Goal: Find specific page/section: Find specific page/section

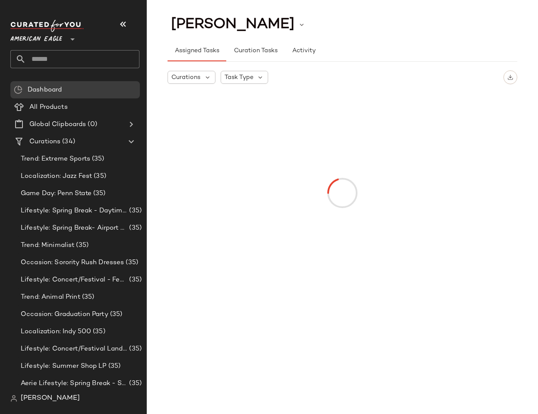
click at [25, 46] on div "American Eagle **" at bounding box center [74, 44] width 129 height 48
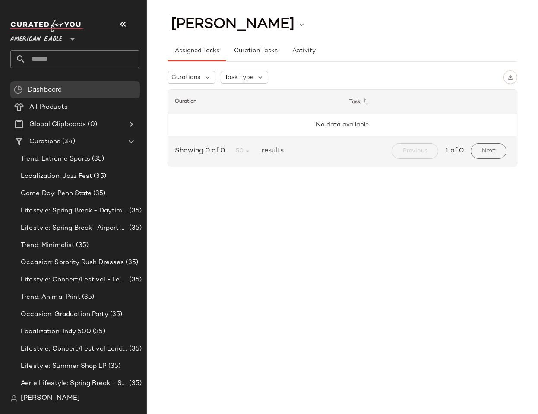
click at [29, 38] on span "American Eagle" at bounding box center [36, 37] width 52 height 16
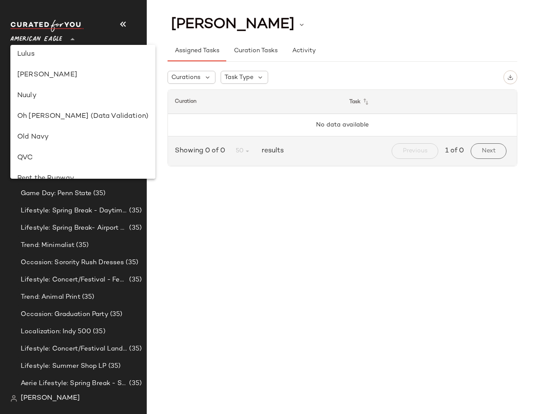
scroll to position [300, 0]
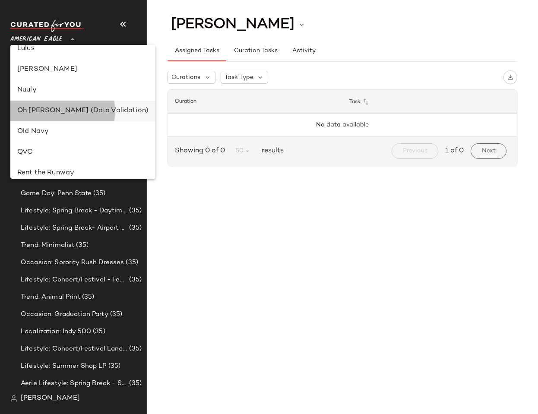
click at [65, 110] on div "Oh [PERSON_NAME] (Data Validation)" at bounding box center [82, 111] width 131 height 10
type input "**"
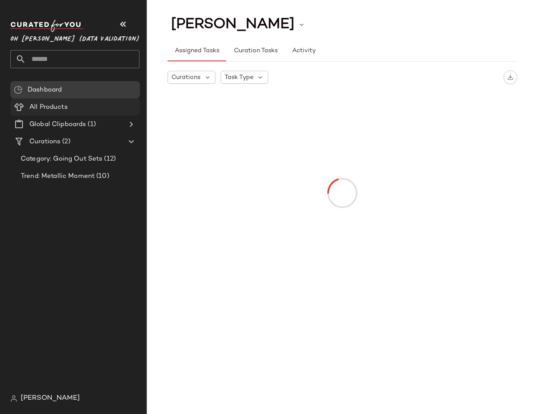
click at [53, 106] on span "All Products" at bounding box center [48, 107] width 38 height 10
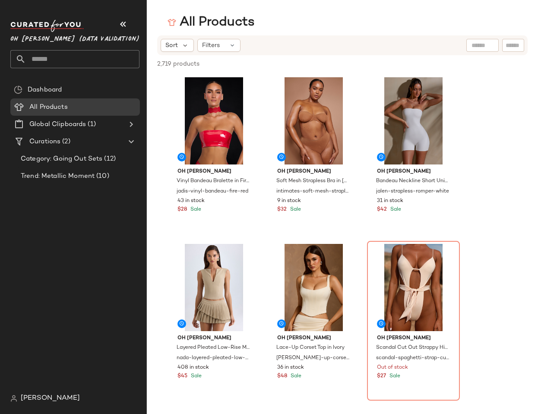
click at [472, 44] on input "text" at bounding box center [483, 45] width 22 height 9
type input "******"
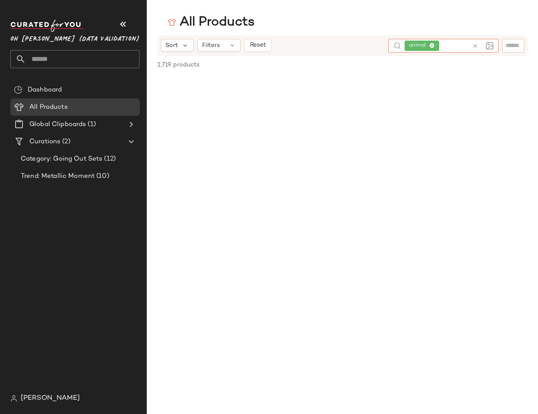
click at [345, 34] on div "All Products Sort Filters Reset animal 2,719 products • 0 selected Deselect All" at bounding box center [269, 214] width 538 height 400
click at [56, 43] on span "Oh [PERSON_NAME] (Data Validation)" at bounding box center [74, 37] width 129 height 16
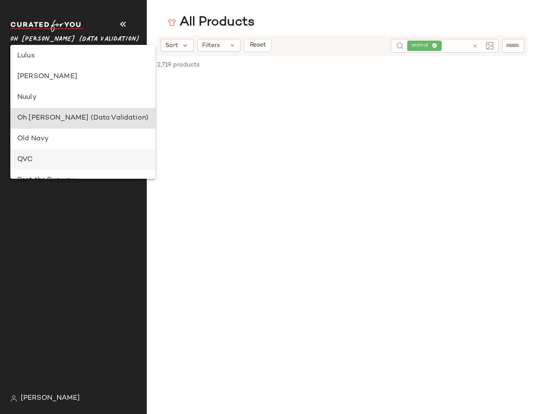
scroll to position [239, 0]
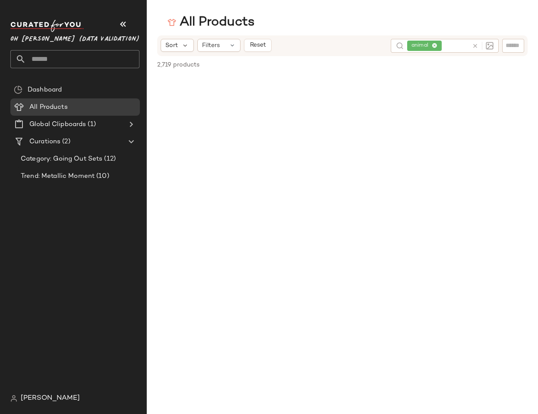
click at [476, 45] on icon at bounding box center [475, 46] width 6 height 6
click at [283, 30] on div "All Products" at bounding box center [342, 22] width 391 height 17
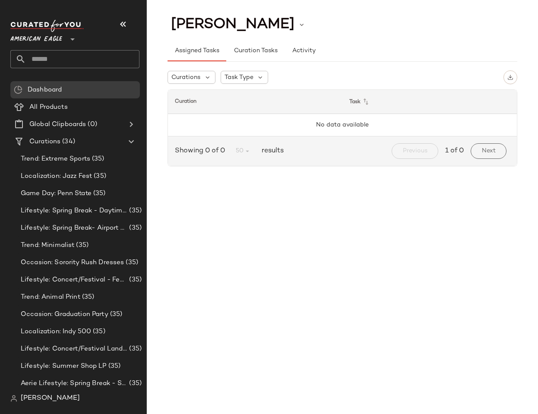
click at [67, 398] on div "[PERSON_NAME]" at bounding box center [78, 398] width 136 height 17
click at [60, 396] on span "[PERSON_NAME]" at bounding box center [50, 398] width 59 height 10
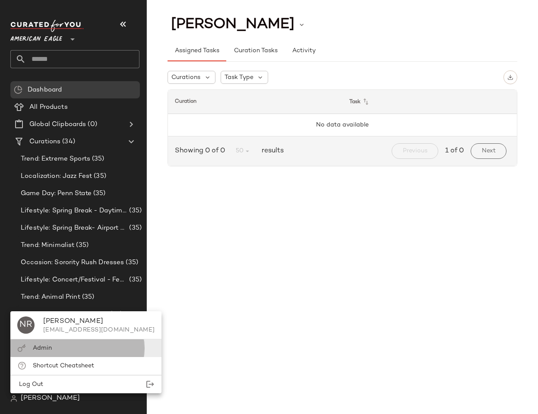
click at [55, 347] on div "Admin" at bounding box center [85, 348] width 151 height 18
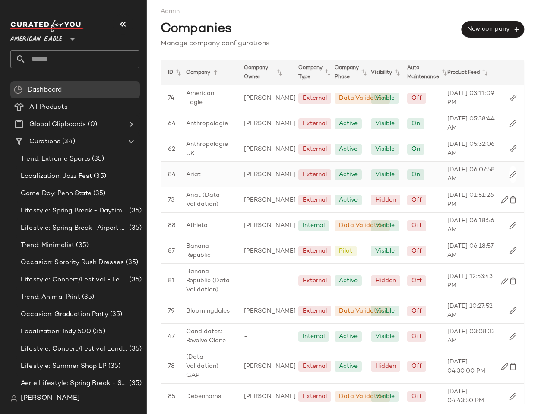
scroll to position [428, 0]
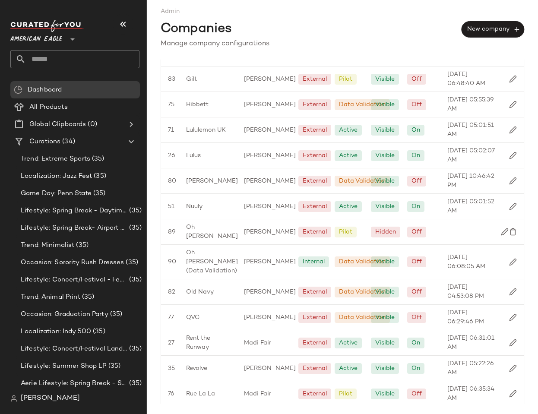
click at [155, 237] on div "Admin Companies New company Manage company configurations ID Company Company Ow…" at bounding box center [342, 207] width 391 height 414
click at [223, 255] on span "Oh [PERSON_NAME] (Data Validation)" at bounding box center [212, 261] width 52 height 27
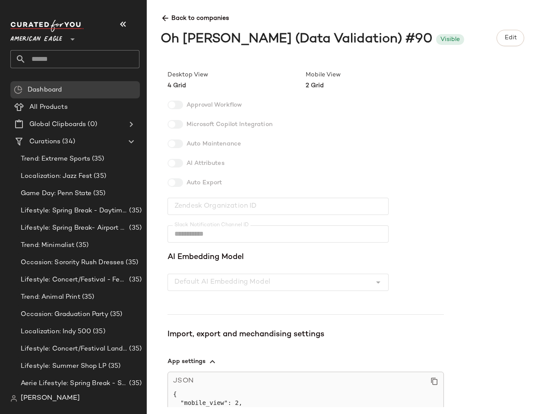
scroll to position [113, 0]
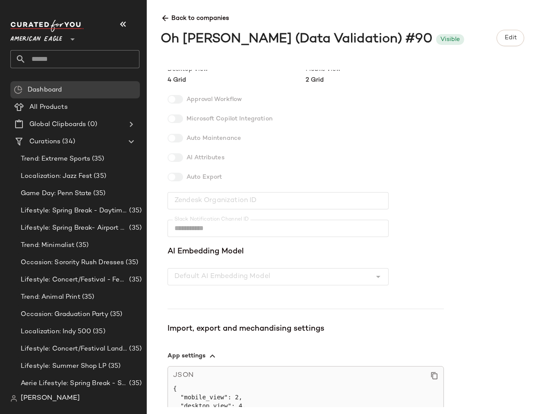
click at [340, 35] on div "Oh Polly (Data Validation) #90" at bounding box center [297, 39] width 272 height 19
copy div "90"
click at [375, 95] on div "**********" at bounding box center [306, 126] width 276 height 338
click at [344, 33] on div "Oh Polly (Data Validation) #90" at bounding box center [297, 39] width 272 height 19
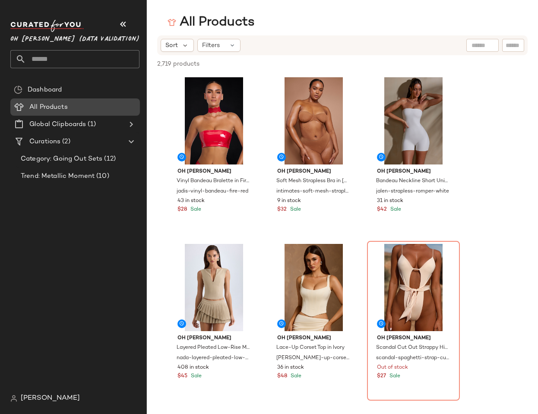
click at [65, 108] on span "All Products" at bounding box center [48, 107] width 38 height 10
